Goal: Check status: Check status

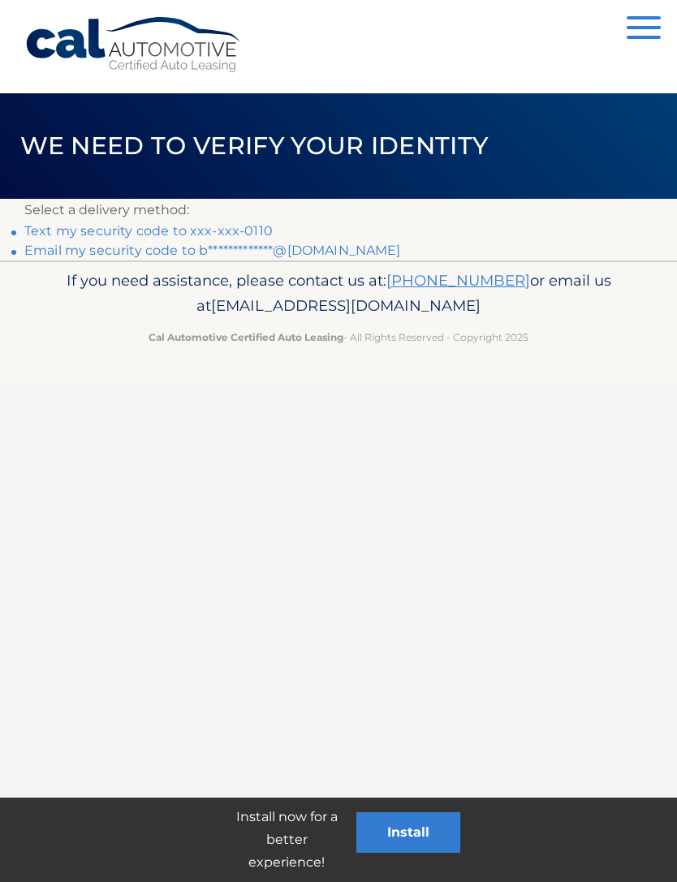
click at [162, 237] on link "Text my security code to xxx-xxx-0110" at bounding box center [148, 230] width 248 height 15
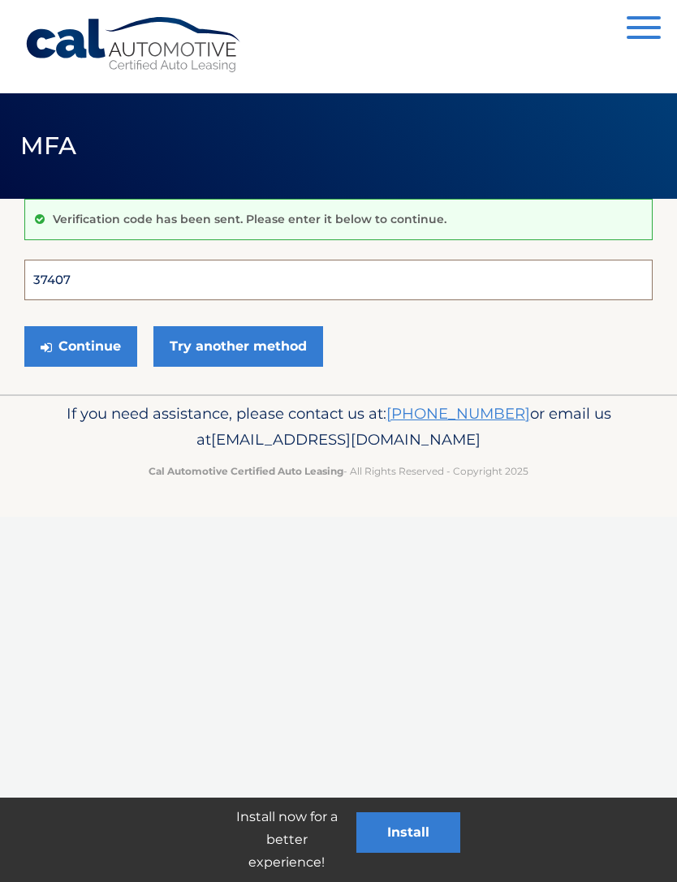
type input "374073"
click at [80, 346] on button "Continue" at bounding box center [80, 346] width 113 height 41
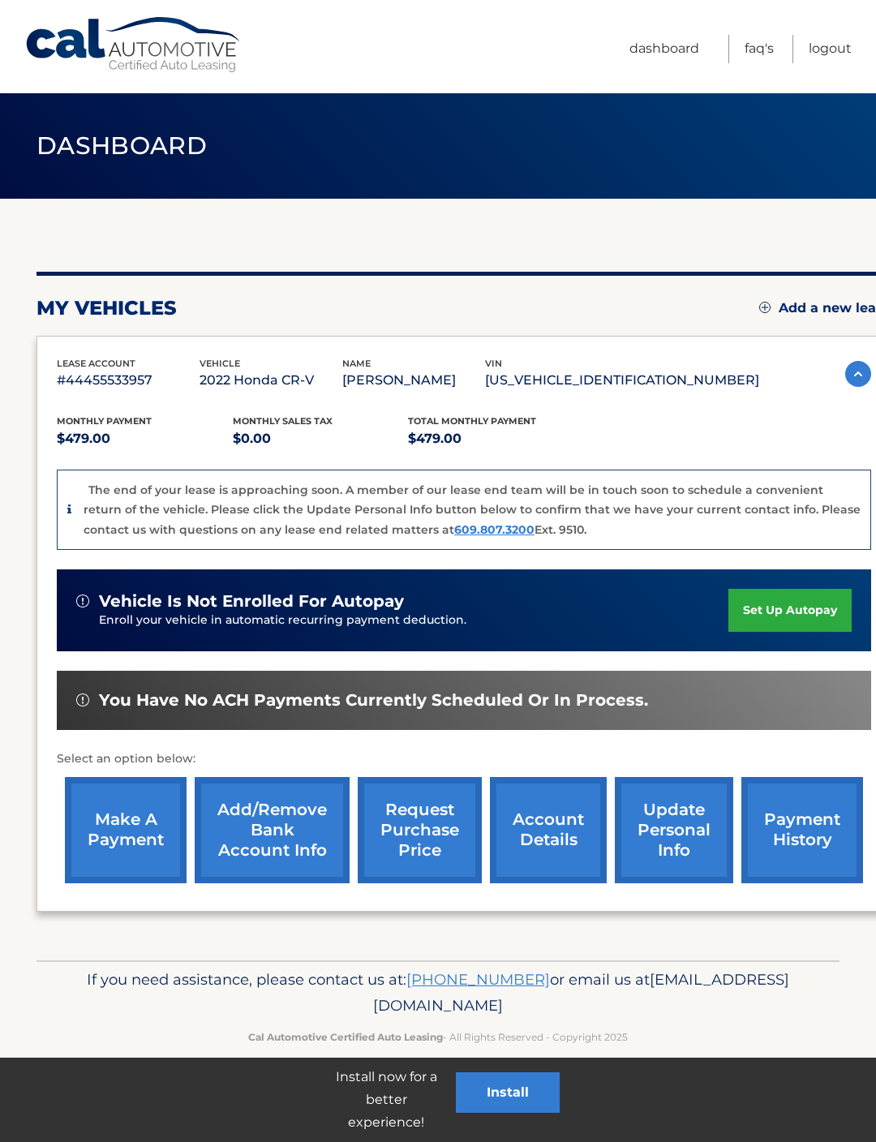
click at [415, 856] on link "request purchase price" at bounding box center [420, 830] width 124 height 106
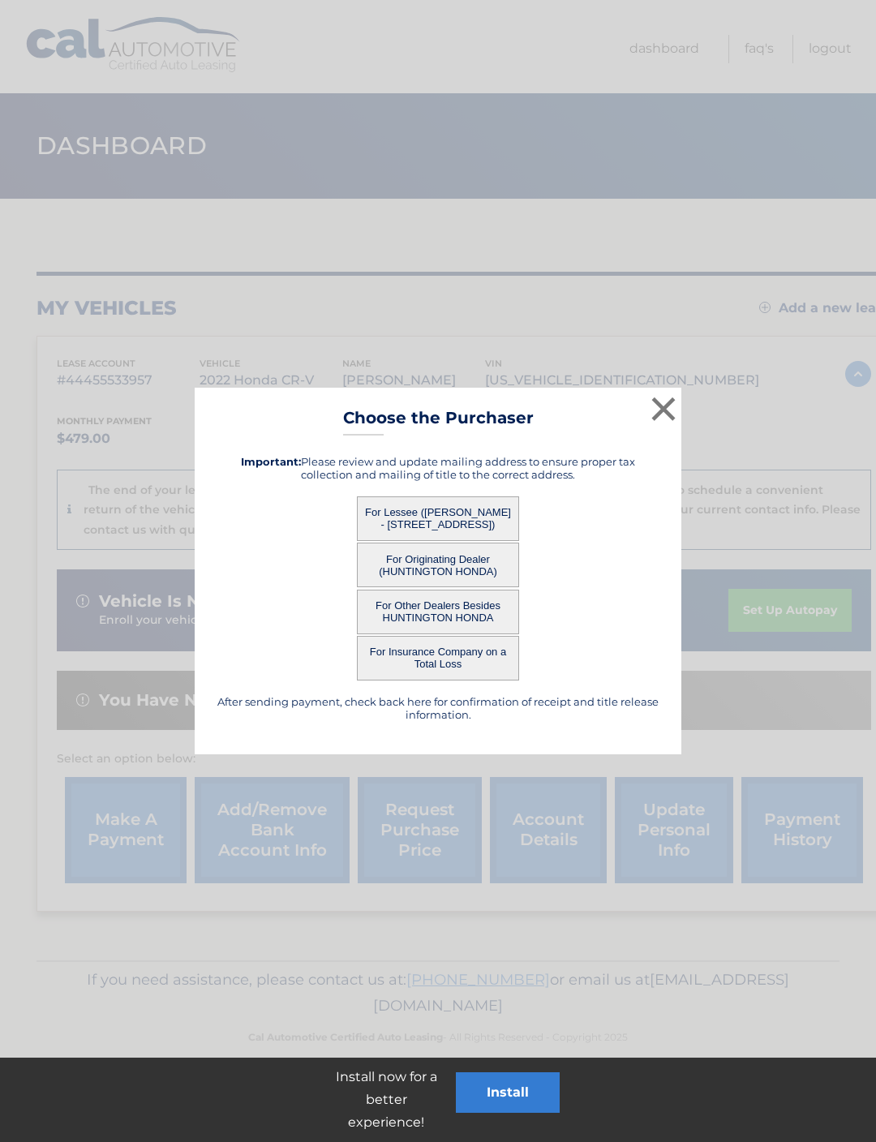
click at [667, 415] on button "×" at bounding box center [663, 409] width 32 height 32
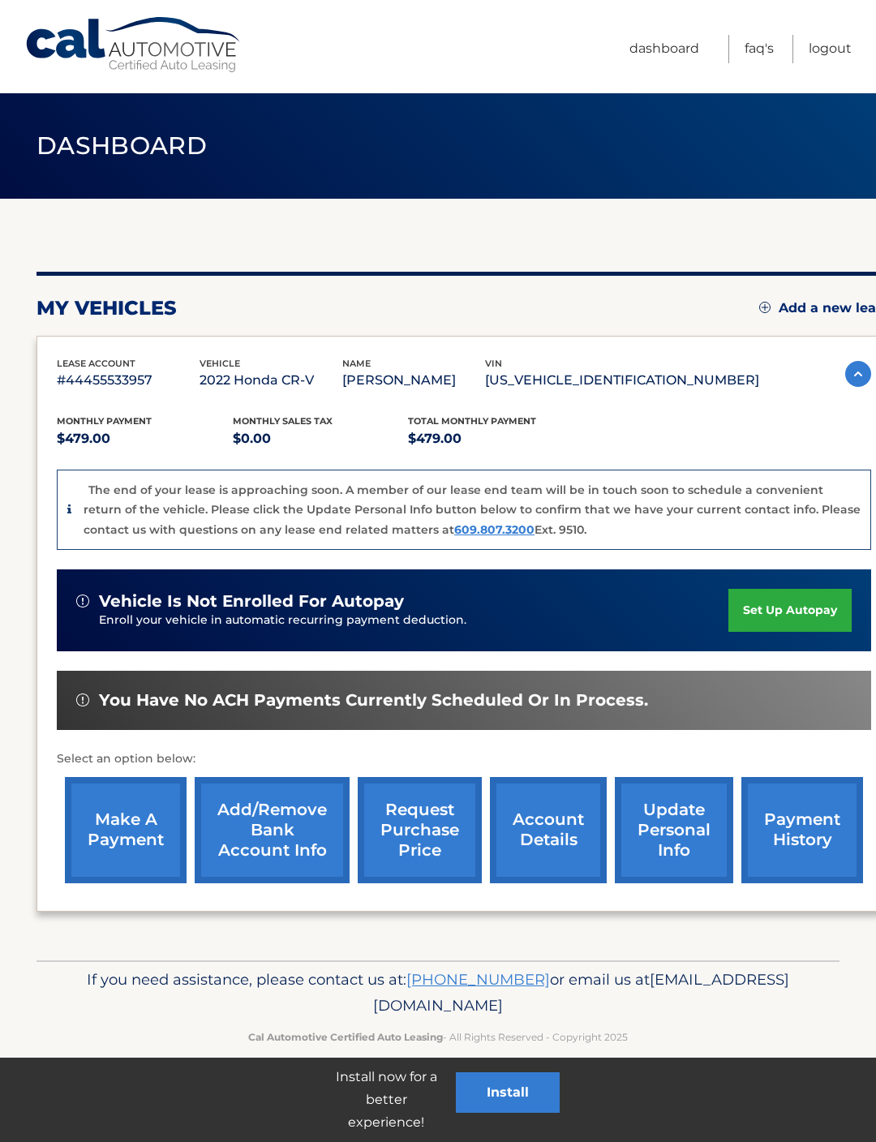
click at [556, 853] on link "account details" at bounding box center [548, 830] width 117 height 106
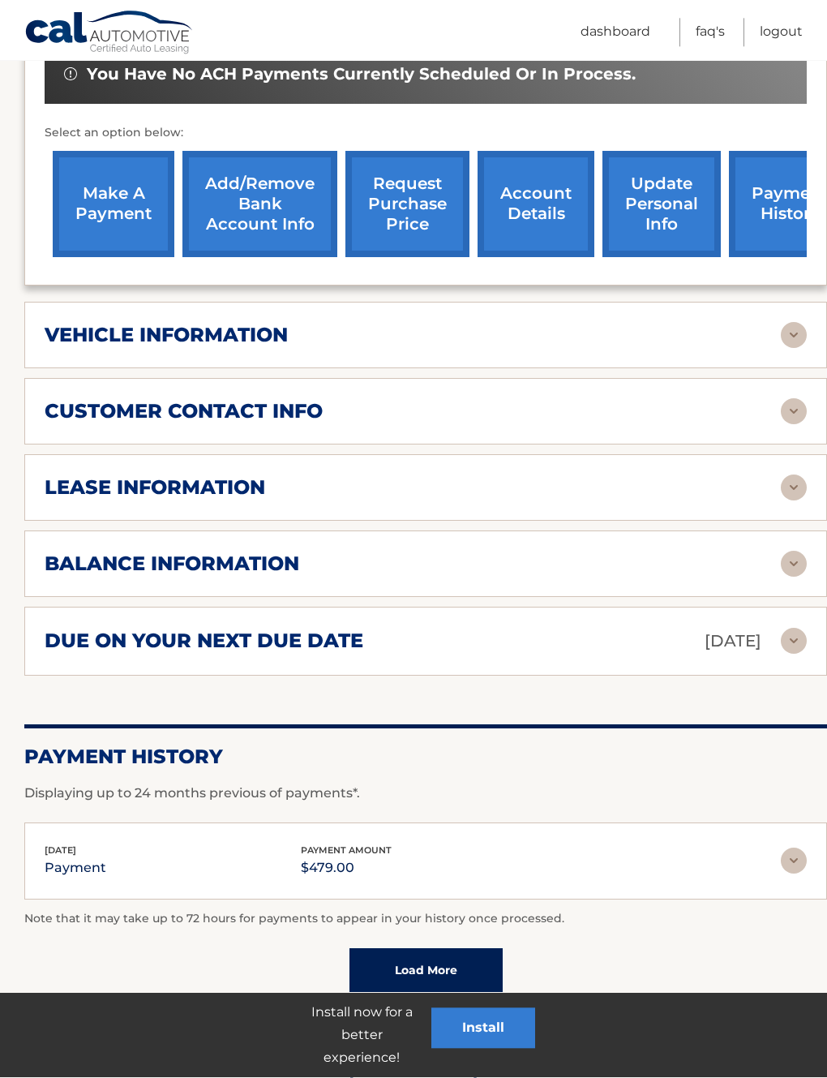
scroll to position [547, 0]
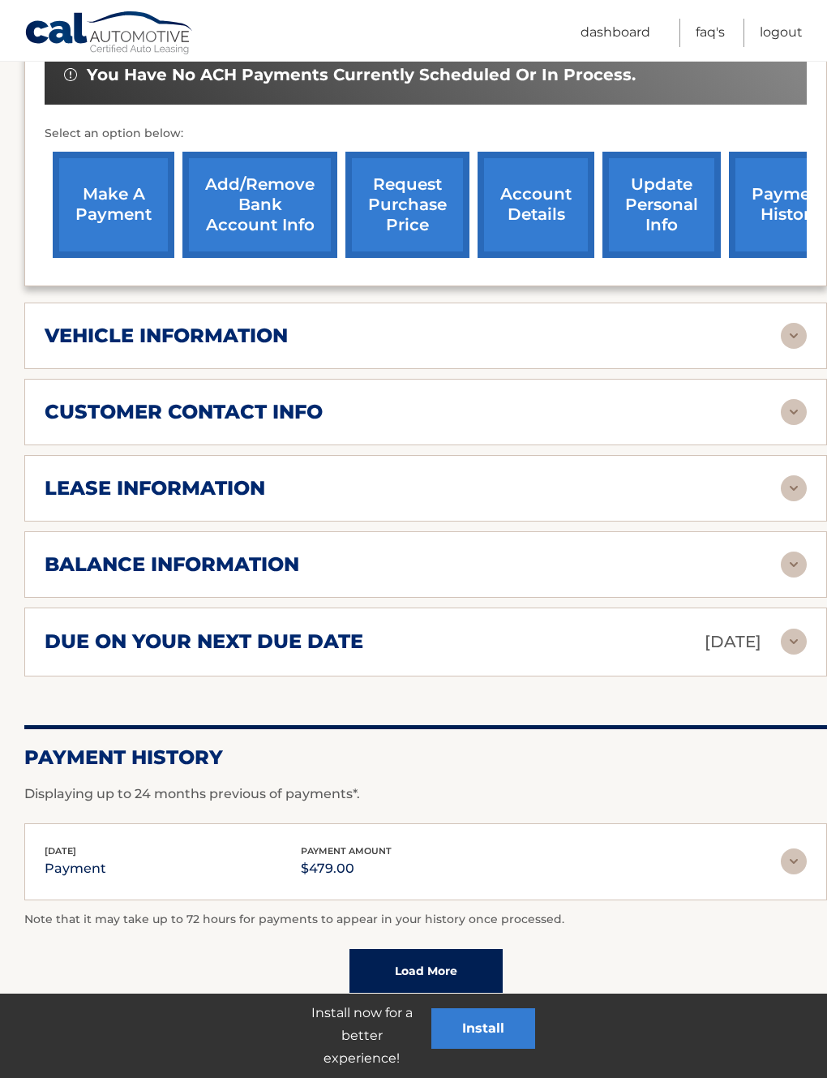
click at [802, 561] on img at bounding box center [794, 565] width 26 height 26
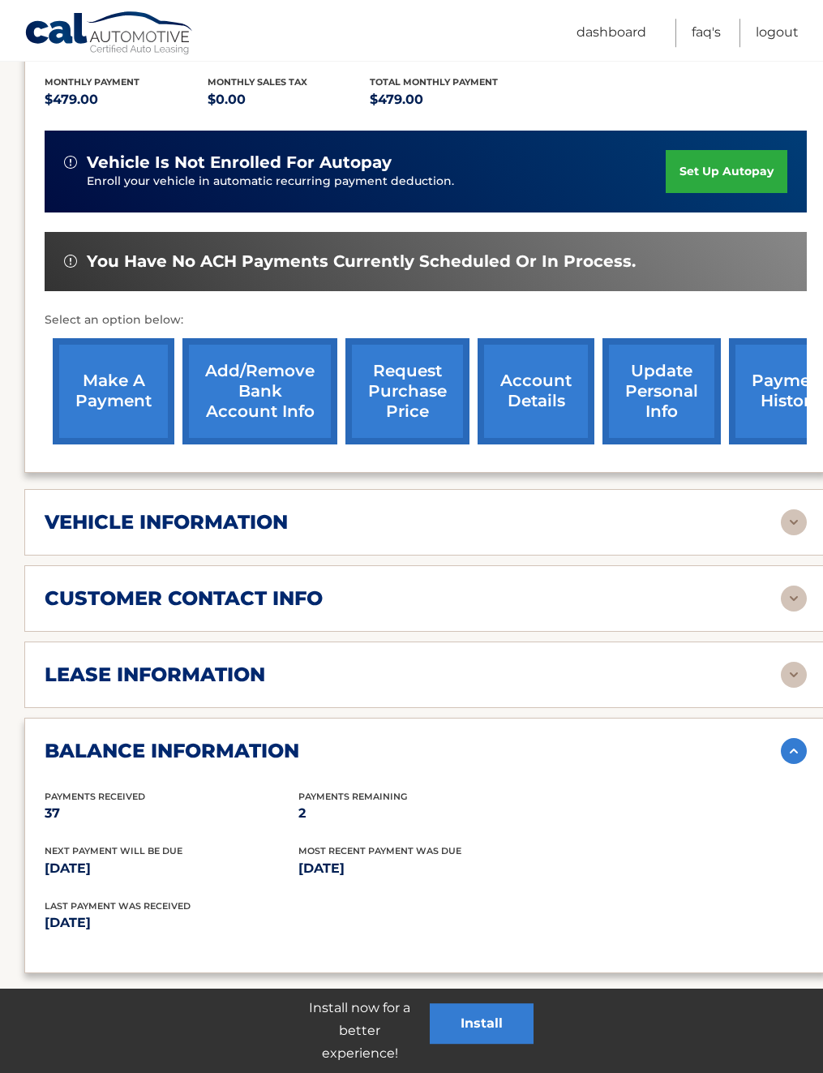
scroll to position [333, 0]
